Goal: Check status: Check status

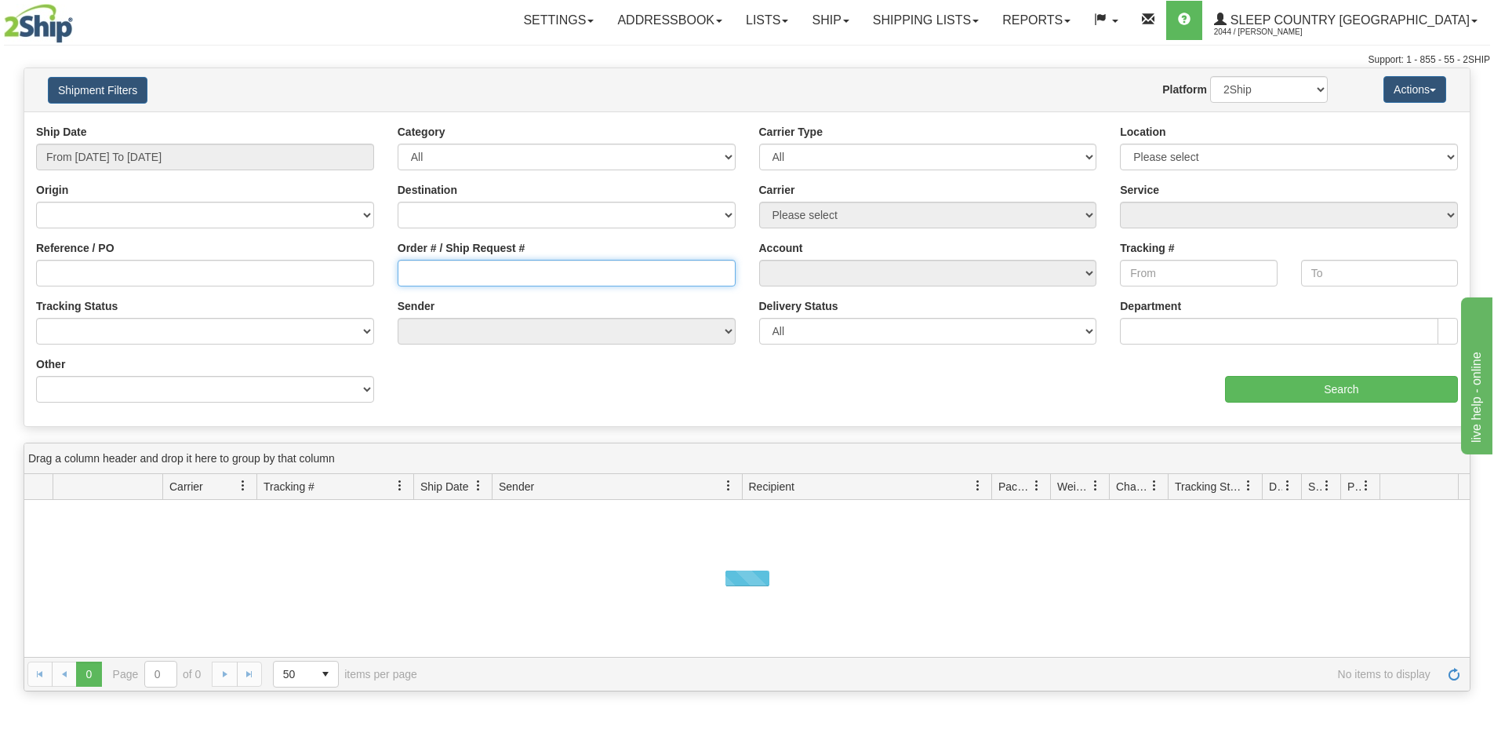
click at [411, 272] on input "Order # / Ship Request #" at bounding box center [567, 273] width 338 height 27
paste input "1055129"
drag, startPoint x: 410, startPoint y: 271, endPoint x: 470, endPoint y: 376, distance: 120.8
click at [410, 272] on input "1055129" at bounding box center [567, 273] width 338 height 27
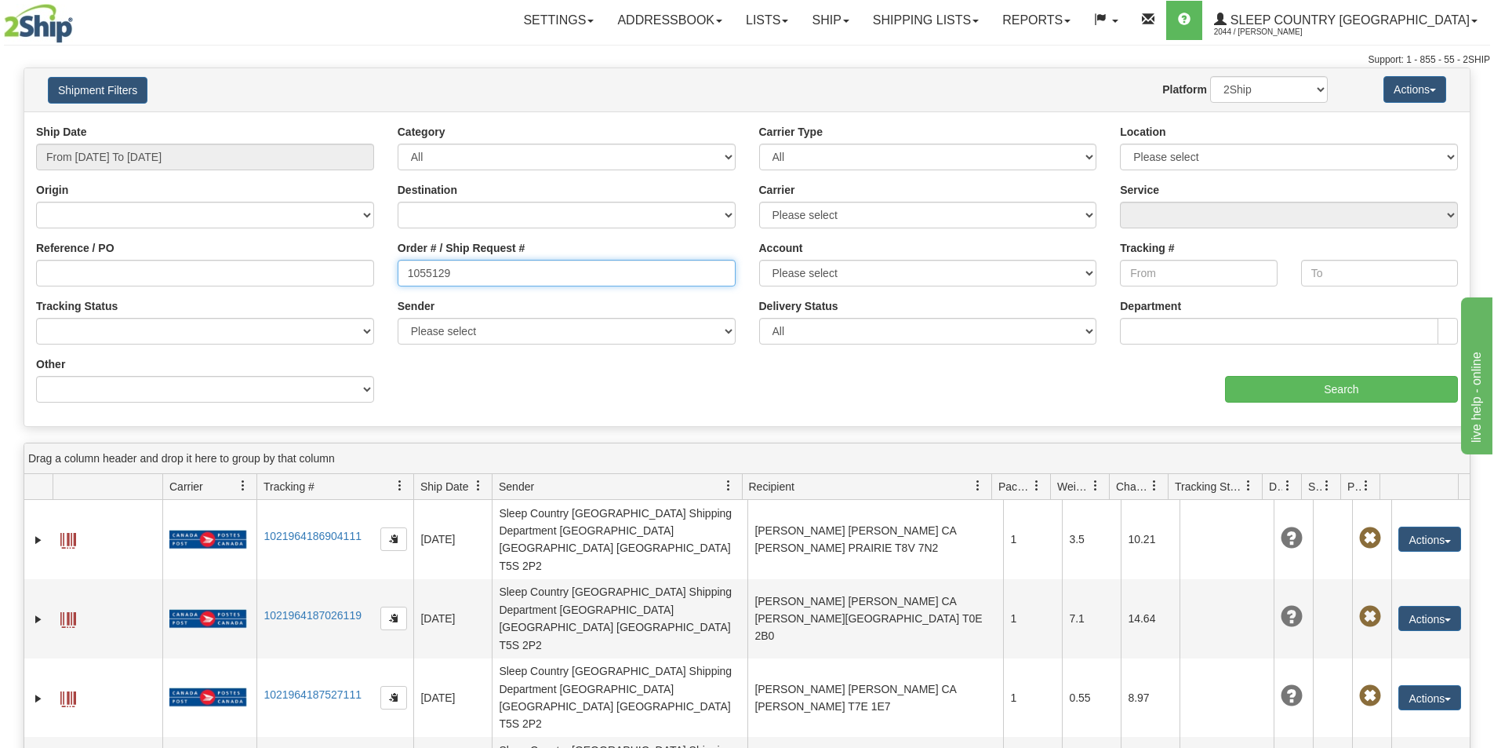
type input "1055129"
click at [206, 142] on div "Ship Date From [DATE] To [DATE]" at bounding box center [205, 147] width 338 height 46
click at [194, 158] on input "From [DATE] To [DATE]" at bounding box center [205, 157] width 338 height 27
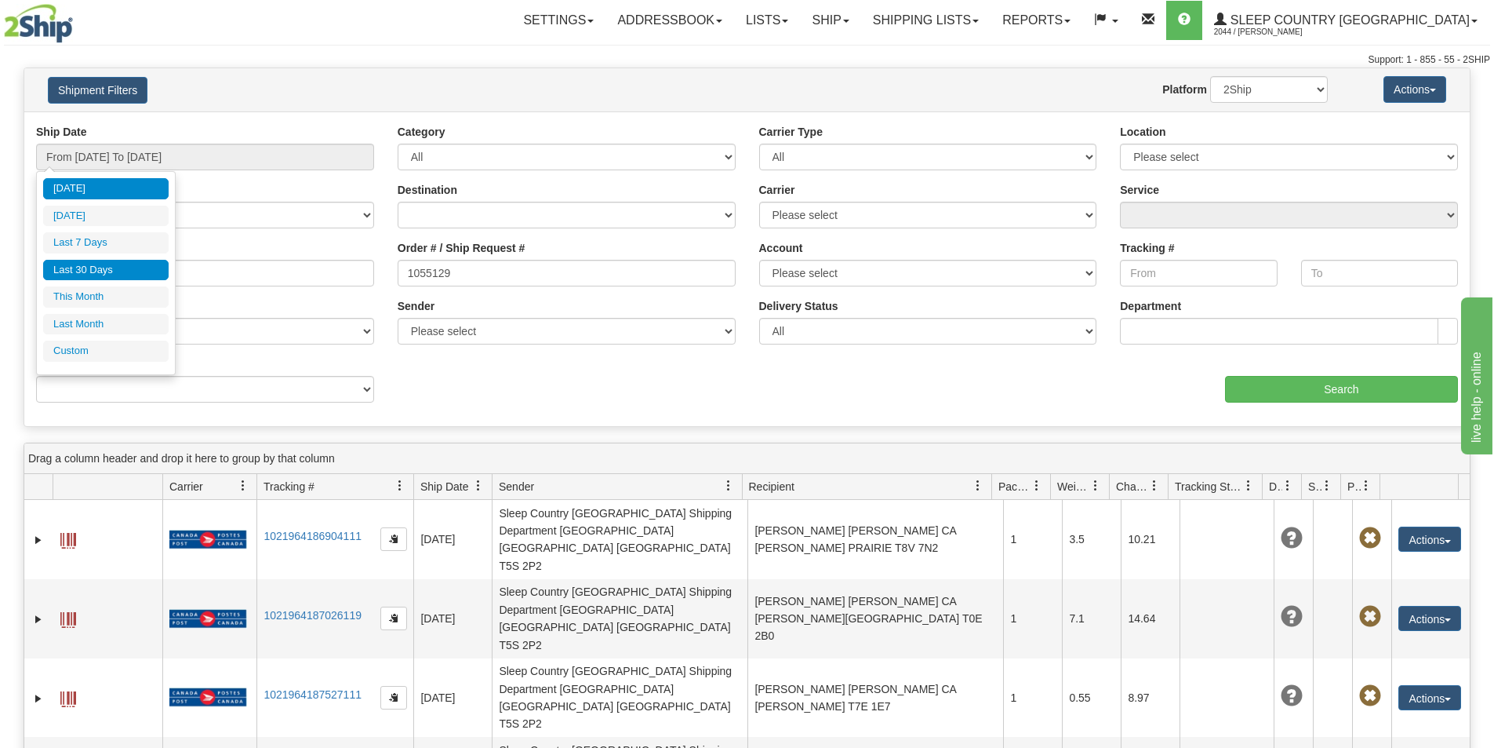
drag, startPoint x: 116, startPoint y: 269, endPoint x: 438, endPoint y: 321, distance: 326.5
click at [118, 268] on li "Last 30 Days" at bounding box center [105, 270] width 125 height 21
type input "From [DATE] To [DATE]"
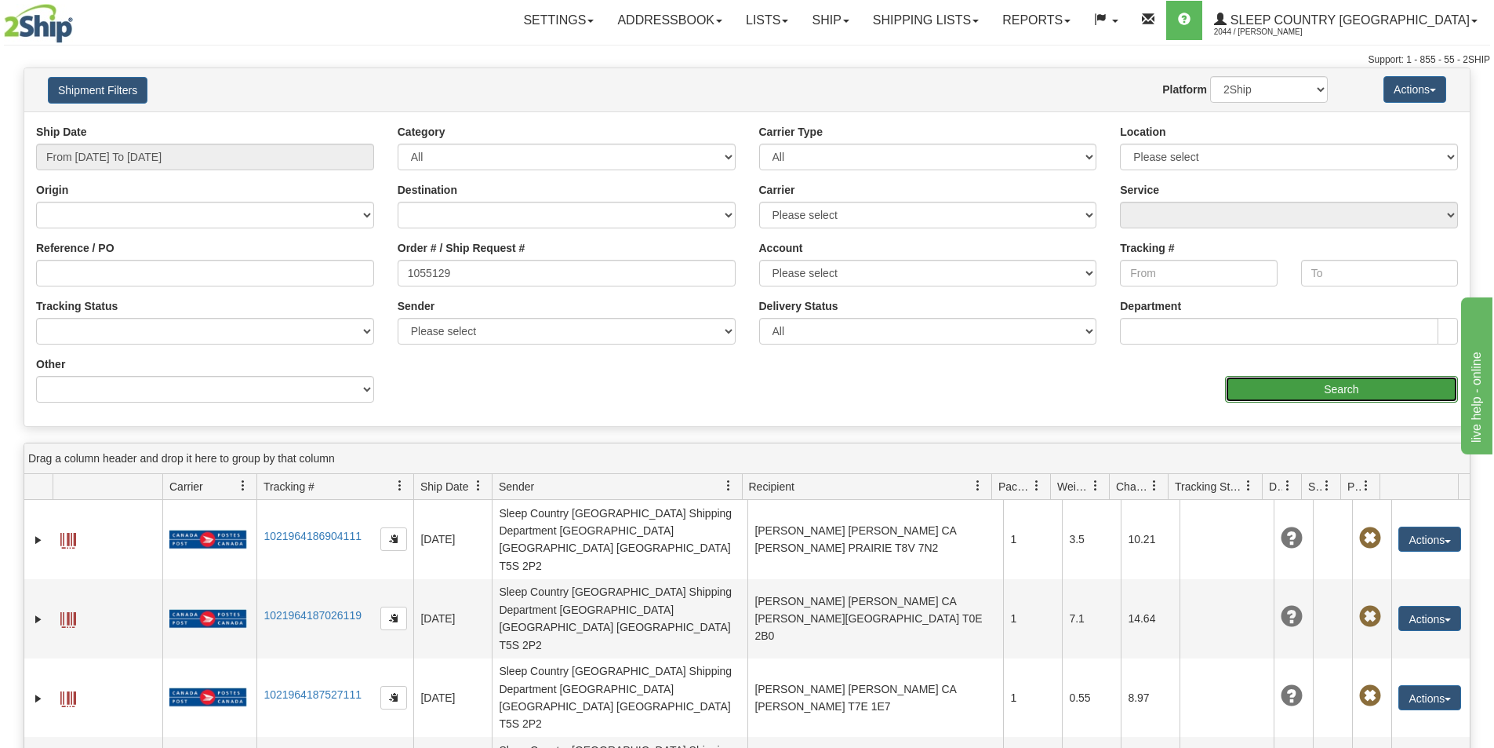
click at [1332, 394] on input "Search" at bounding box center [1341, 389] width 233 height 27
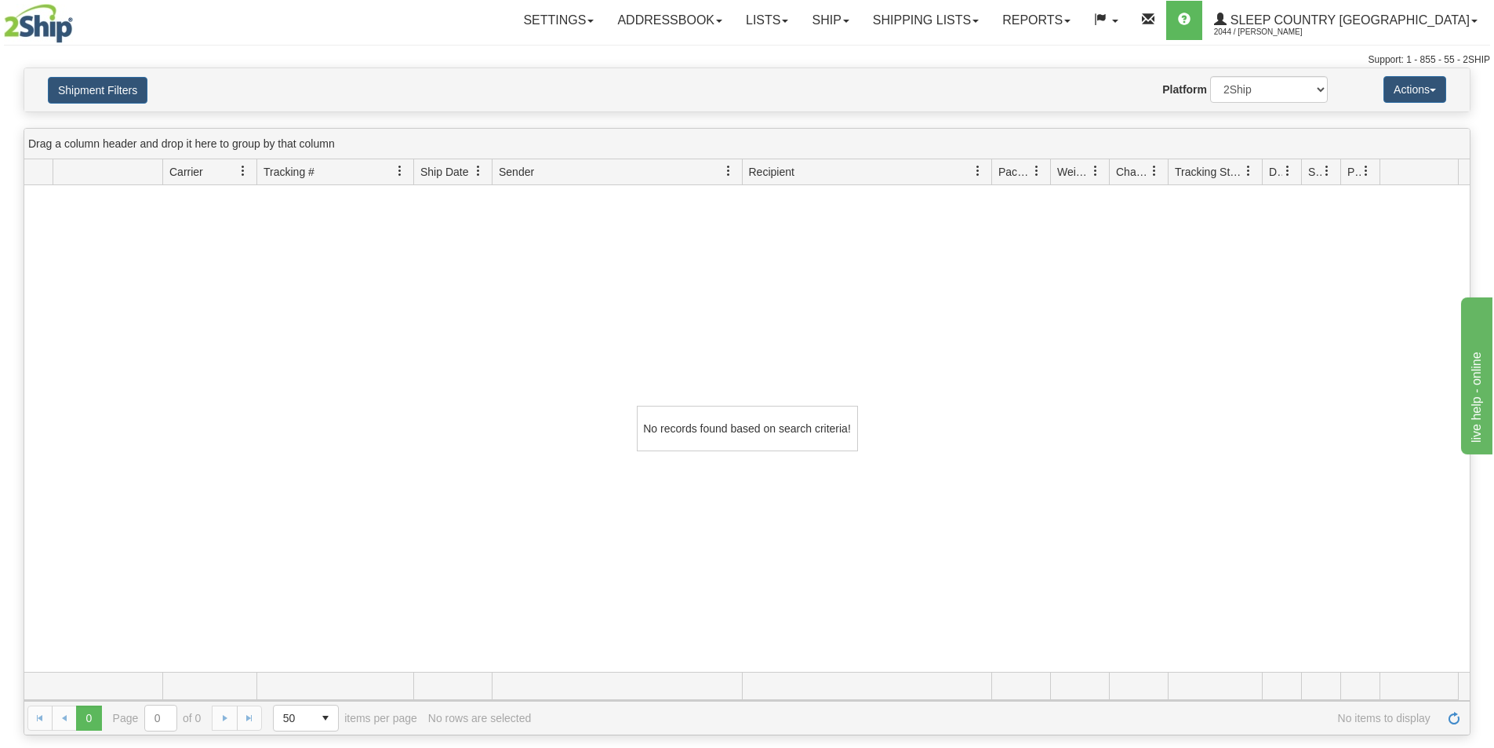
drag, startPoint x: 549, startPoint y: 320, endPoint x: 496, endPoint y: 296, distance: 58.6
click at [546, 320] on div "No records found based on search criteria!" at bounding box center [747, 428] width 1446 height 486
click at [112, 92] on button "Shipment Filters" at bounding box center [98, 90] width 100 height 27
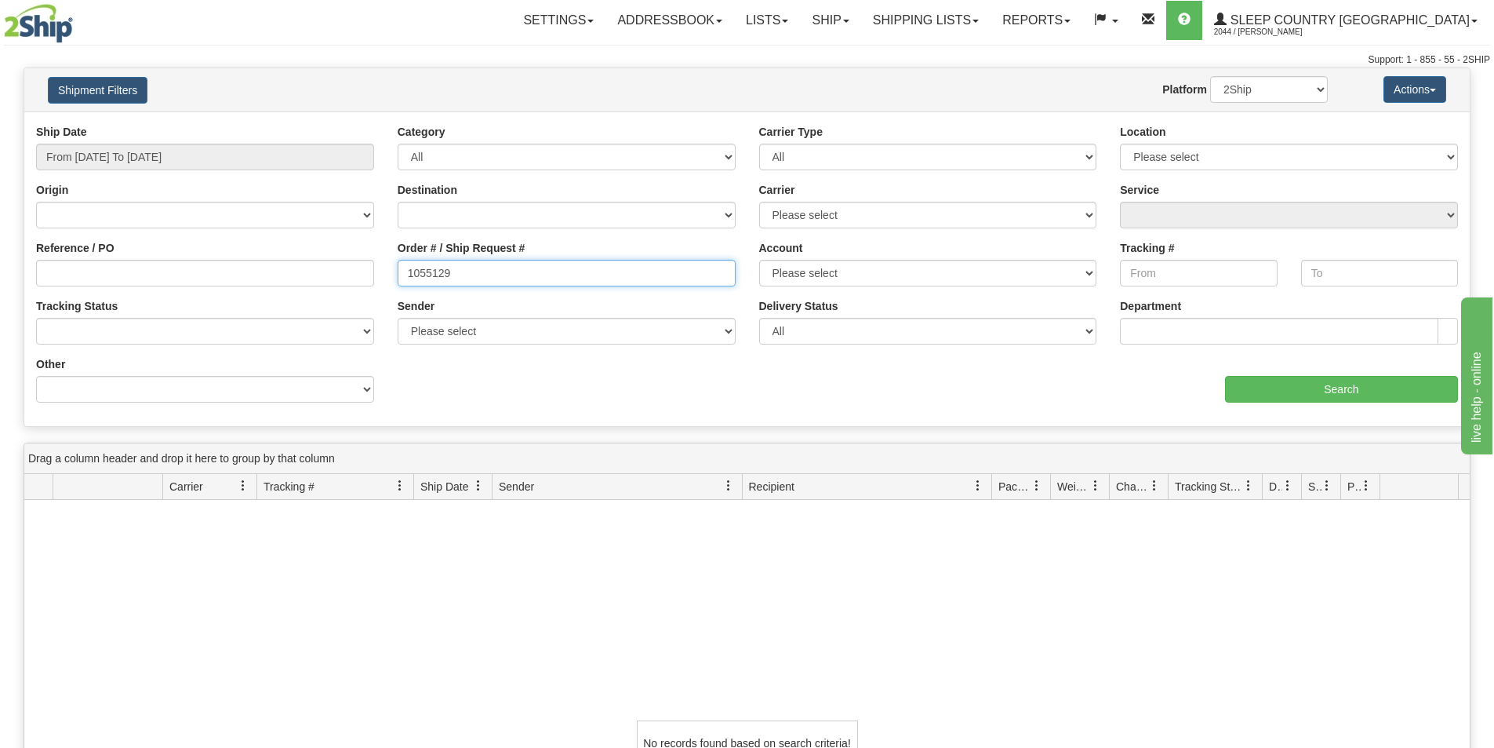
drag, startPoint x: 459, startPoint y: 275, endPoint x: 385, endPoint y: 267, distance: 74.1
click at [386, 267] on div "Order # / Ship Request # 1055129" at bounding box center [567, 269] width 362 height 58
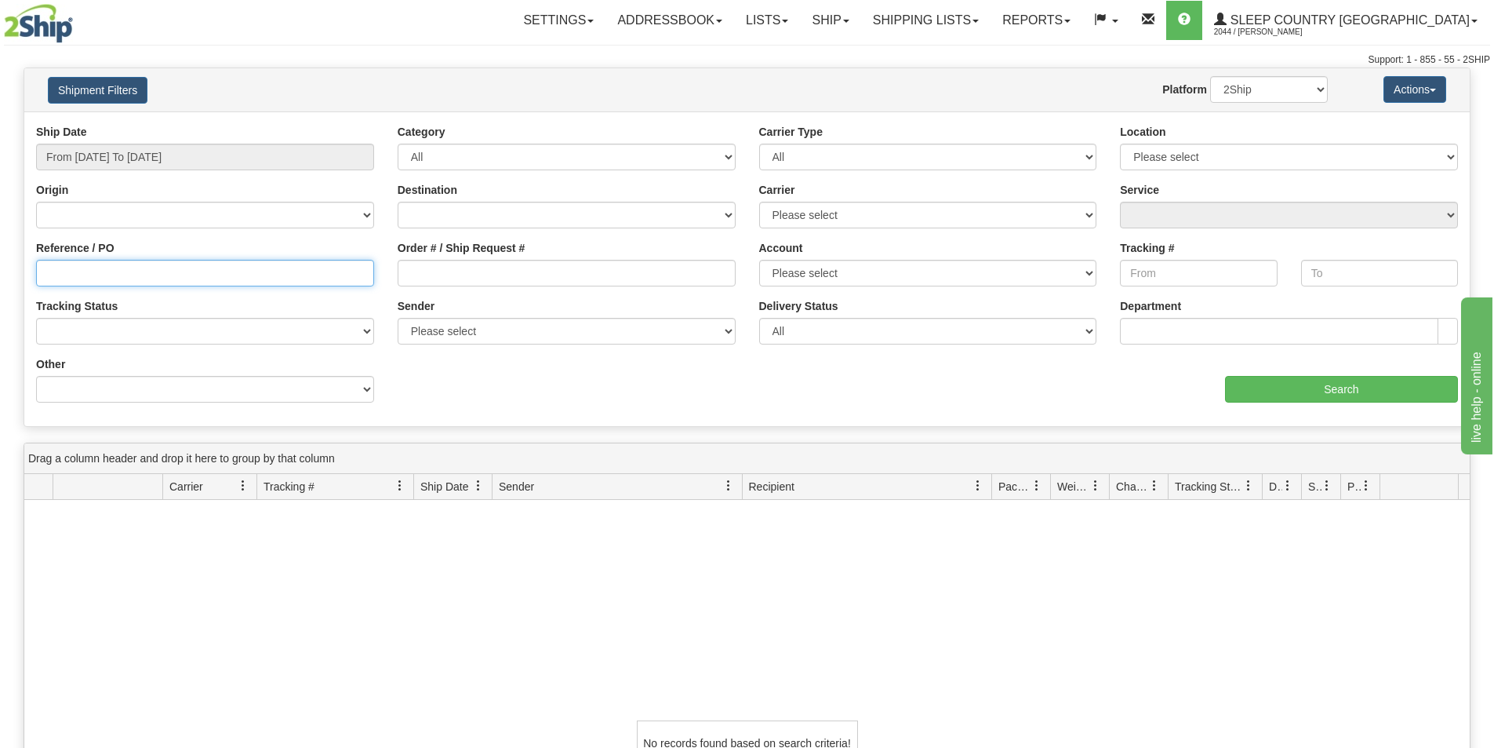
click at [191, 275] on input "Reference / PO" at bounding box center [205, 273] width 338 height 27
paste input "1055129"
type input "1055129"
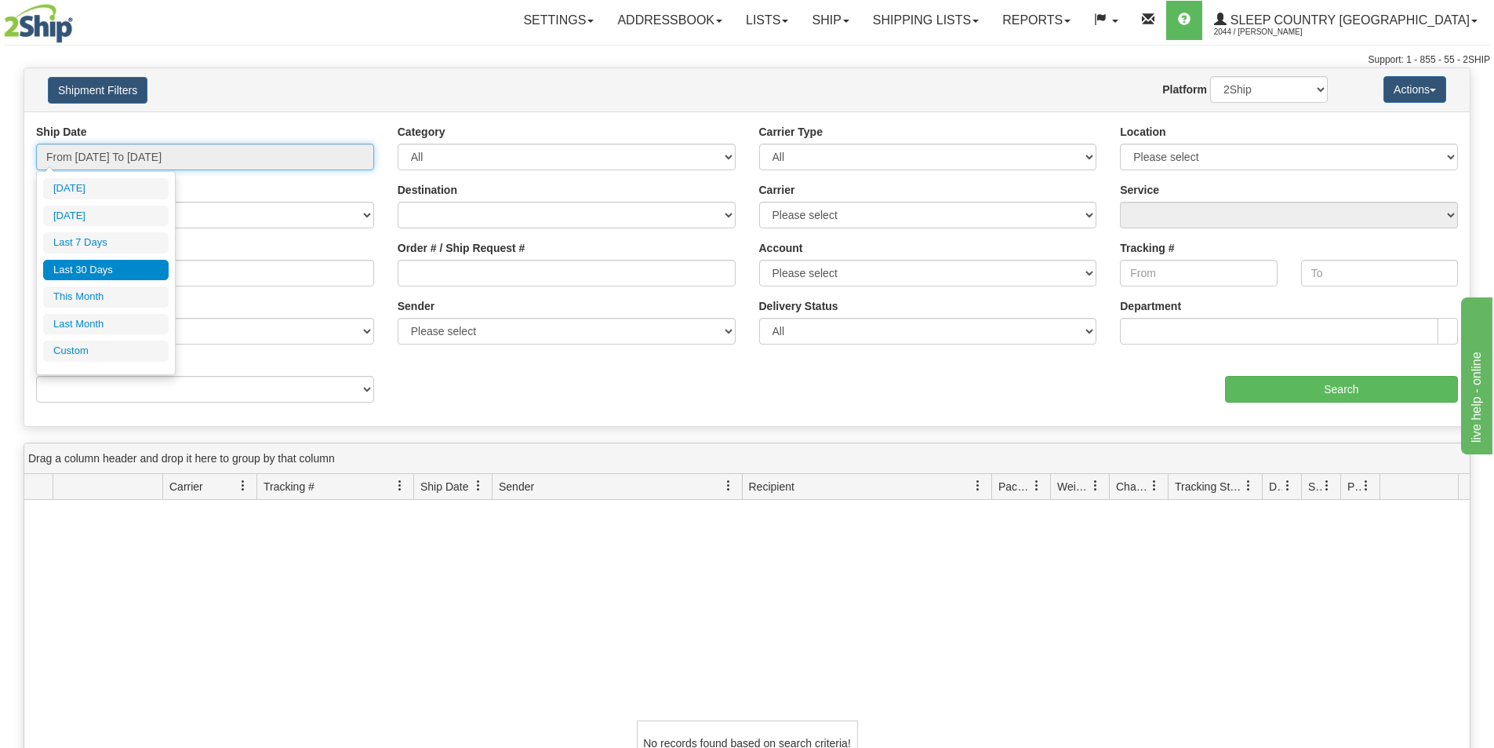
click at [120, 153] on input "From [DATE] To [DATE]" at bounding box center [205, 157] width 338 height 27
click at [111, 269] on li "Last 30 Days" at bounding box center [105, 270] width 125 height 21
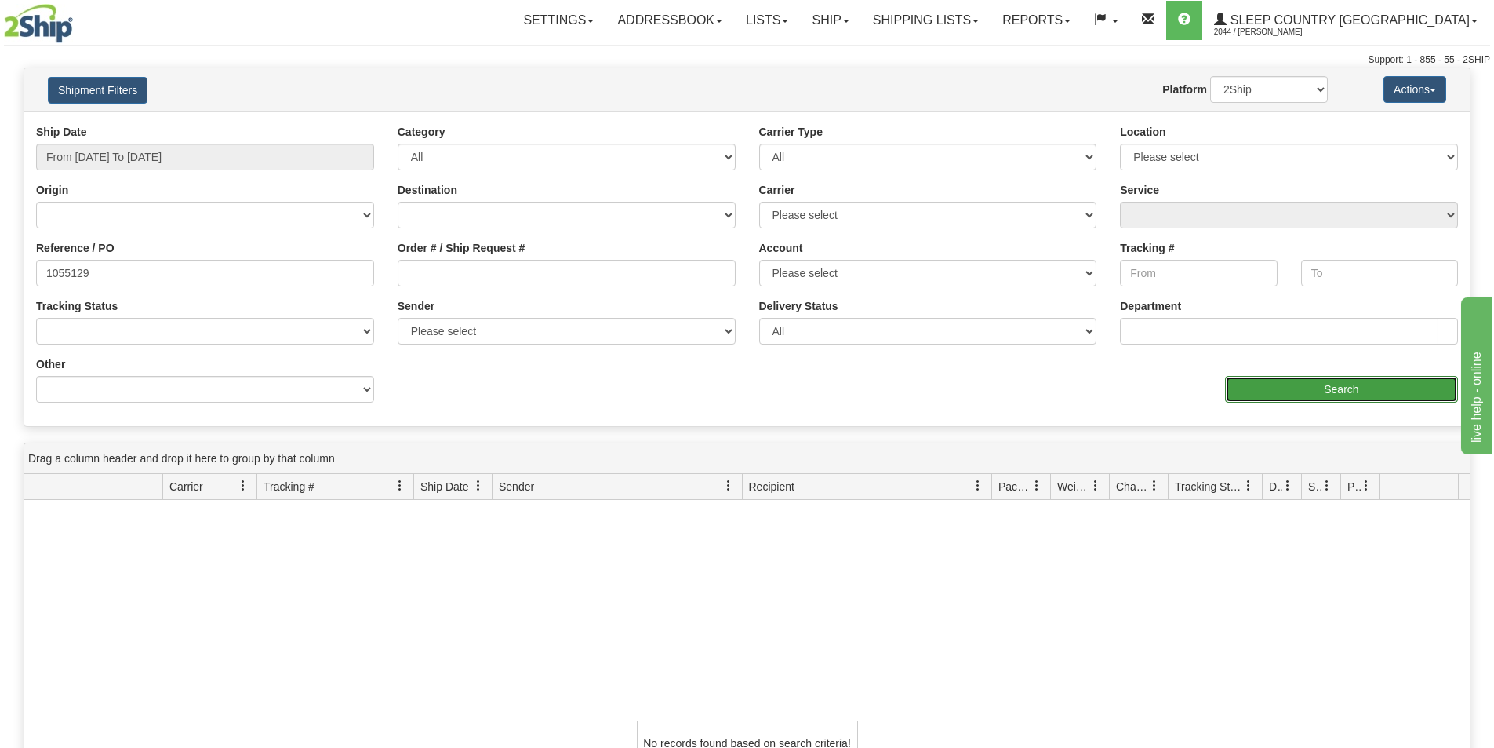
click at [1319, 387] on input "Search" at bounding box center [1341, 389] width 233 height 27
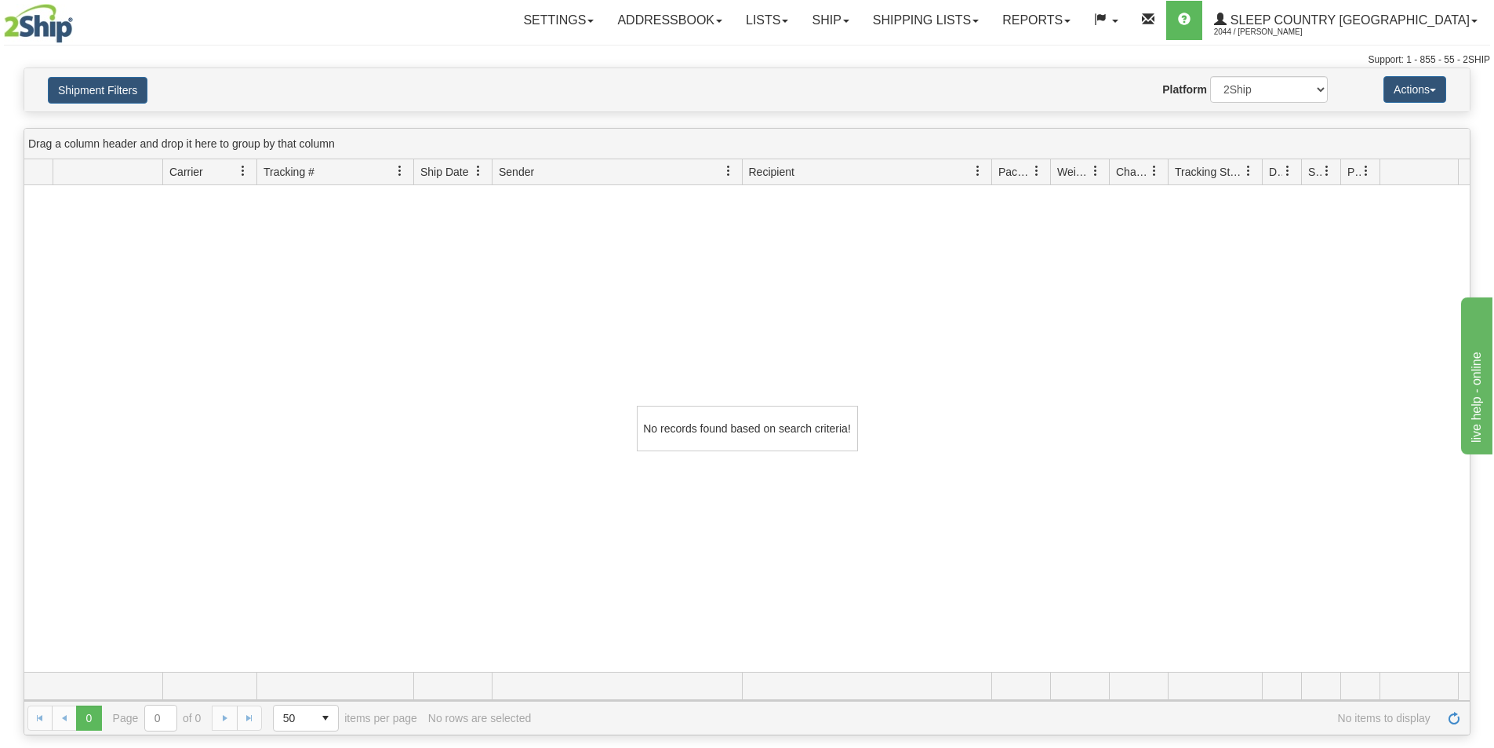
drag, startPoint x: 540, startPoint y: 290, endPoint x: 272, endPoint y: 191, distance: 286.2
click at [529, 293] on div "No records found based on search criteria!" at bounding box center [747, 428] width 1446 height 486
drag, startPoint x: 111, startPoint y: 79, endPoint x: 107, endPoint y: 104, distance: 25.5
click at [111, 81] on button "Shipment Filters" at bounding box center [98, 90] width 100 height 27
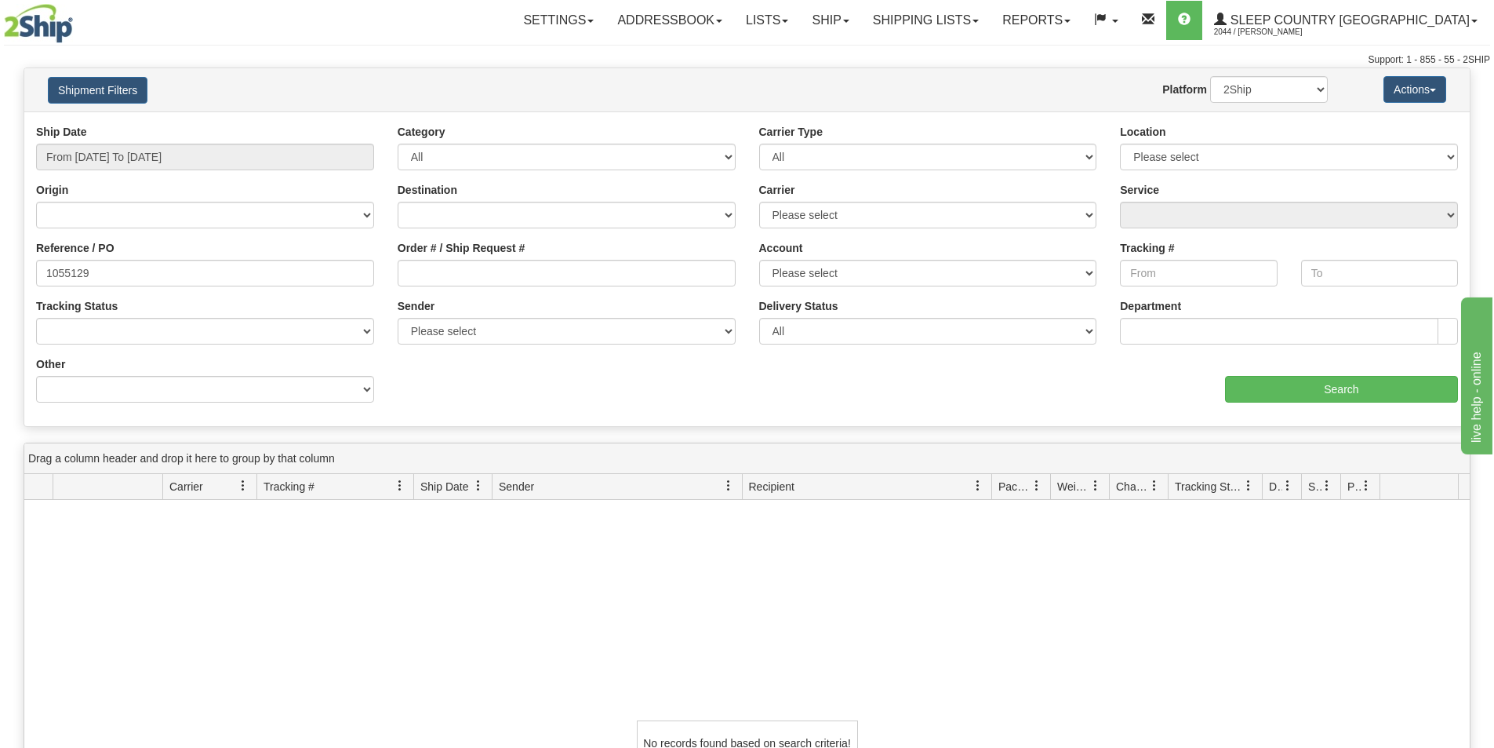
click at [506, 70] on div "Shipment Filters Website Agent Nothing selected Client User Platform 2Ship Impo…" at bounding box center [747, 89] width 1446 height 43
